Goal: Information Seeking & Learning: Learn about a topic

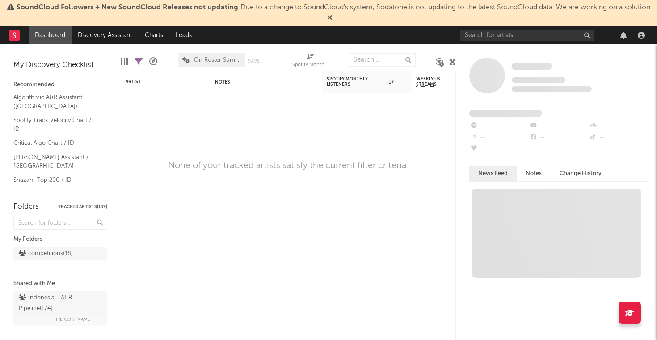
click at [333, 18] on icon at bounding box center [329, 17] width 5 height 7
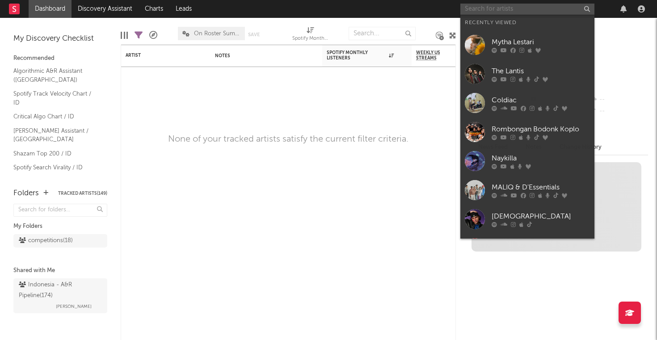
click at [503, 12] on input "text" at bounding box center [527, 9] width 134 height 11
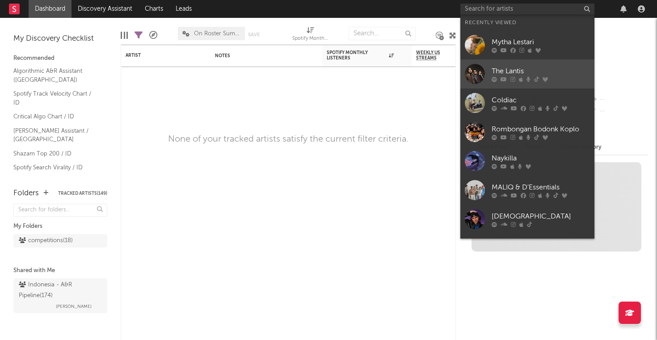
click at [541, 71] on div "The Lantis" at bounding box center [541, 71] width 98 height 11
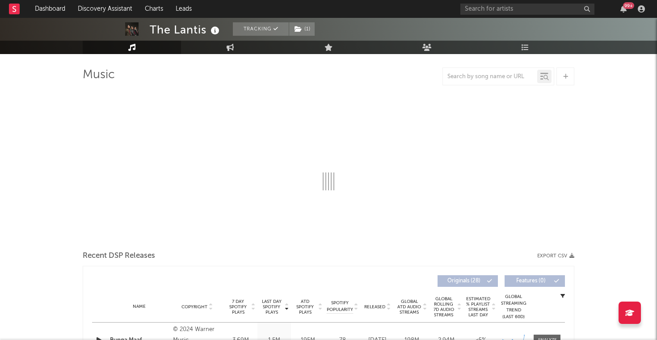
scroll to position [43, 0]
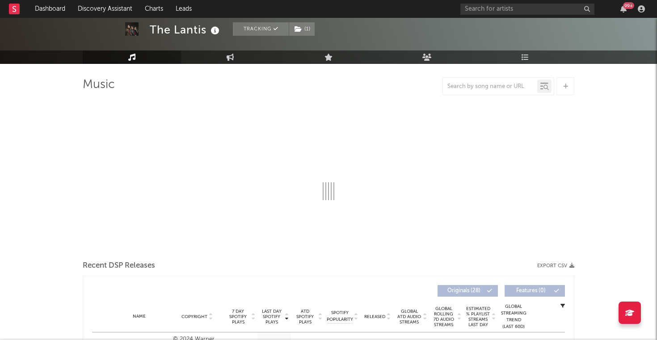
select select "6m"
